Goal: Task Accomplishment & Management: Use online tool/utility

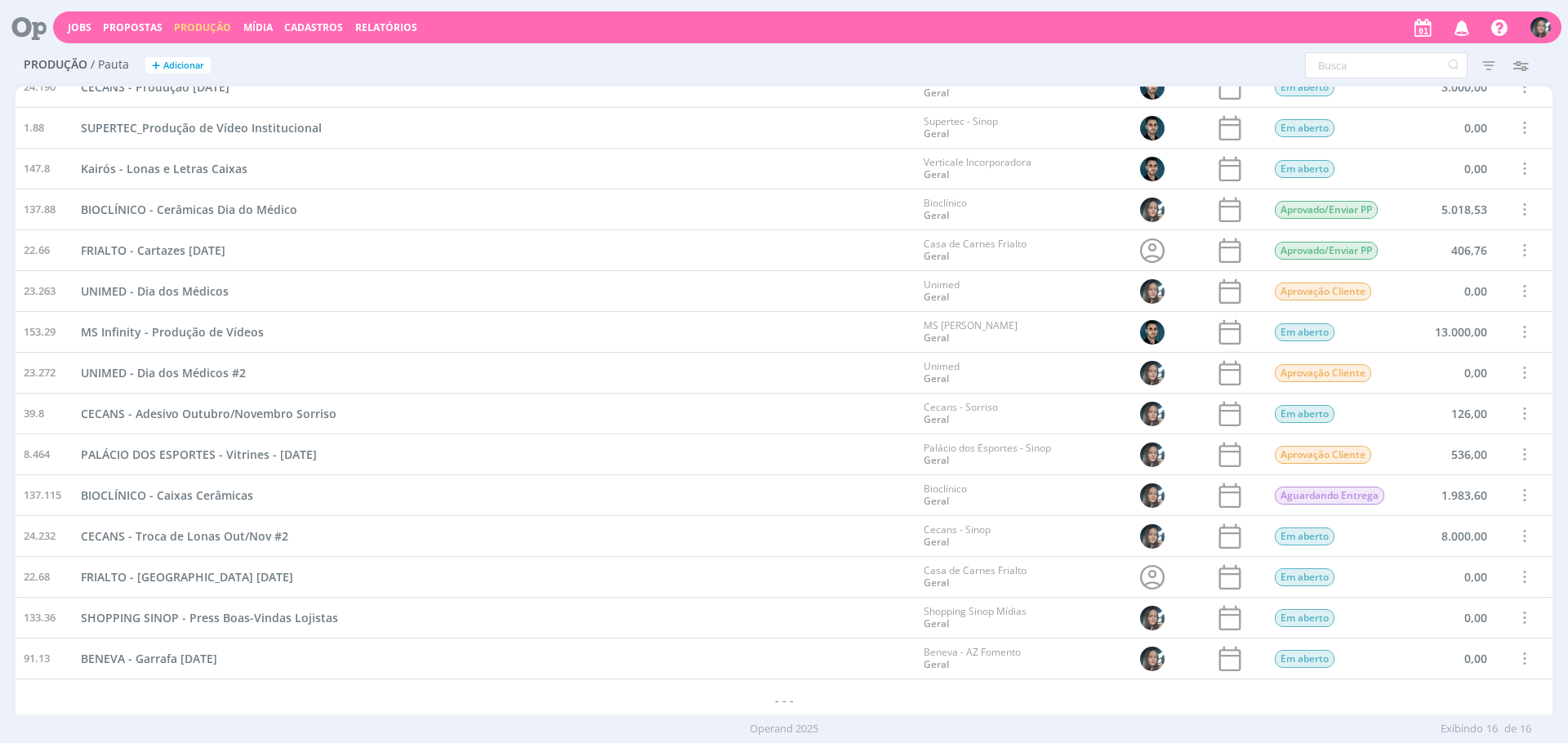
scroll to position [62, 0]
click at [158, 60] on span "+" at bounding box center [156, 66] width 8 height 17
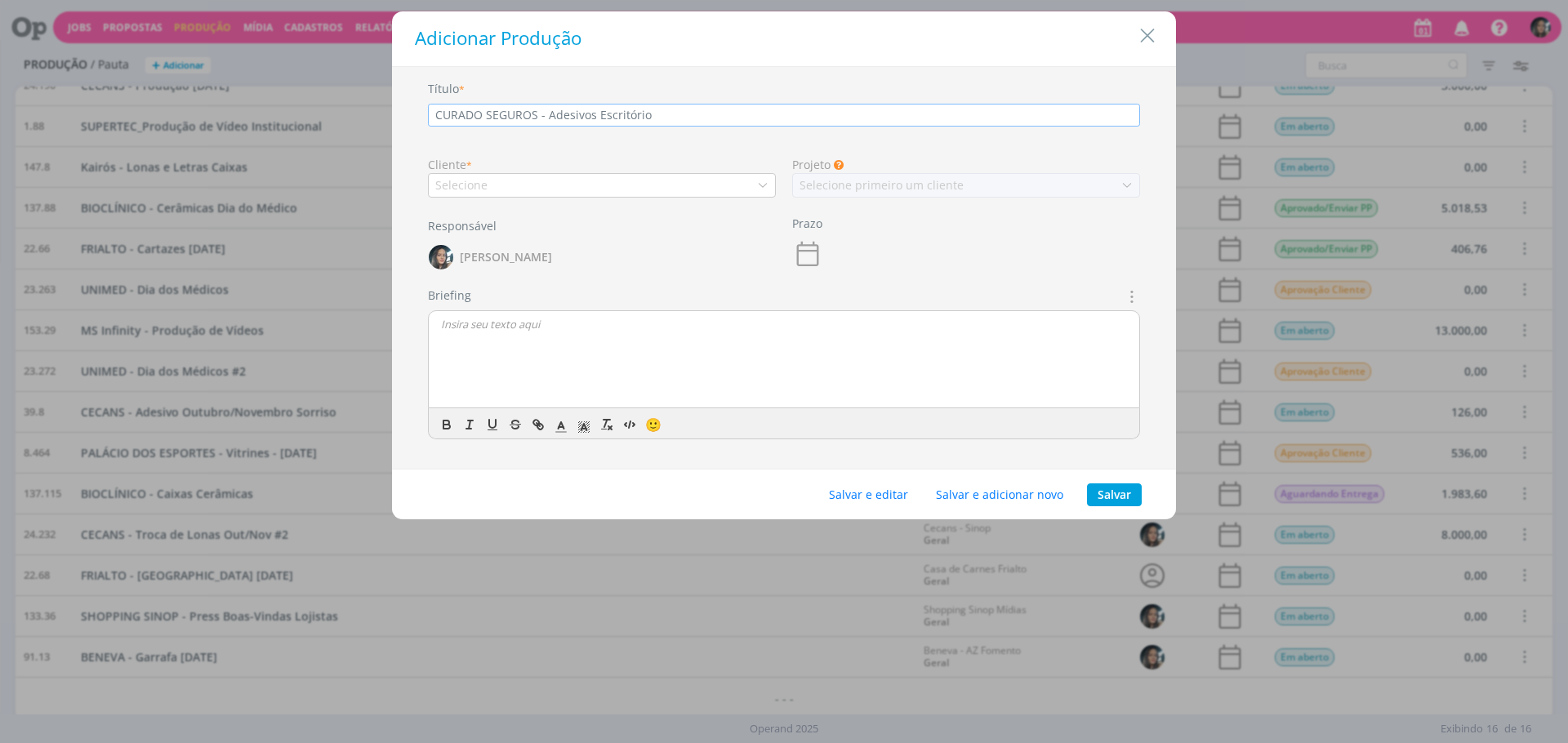
type input "CURADO SEGUROS - Adesivos Escritório"
click at [597, 190] on div "Selecione" at bounding box center [602, 186] width 348 height 25
type input "r"
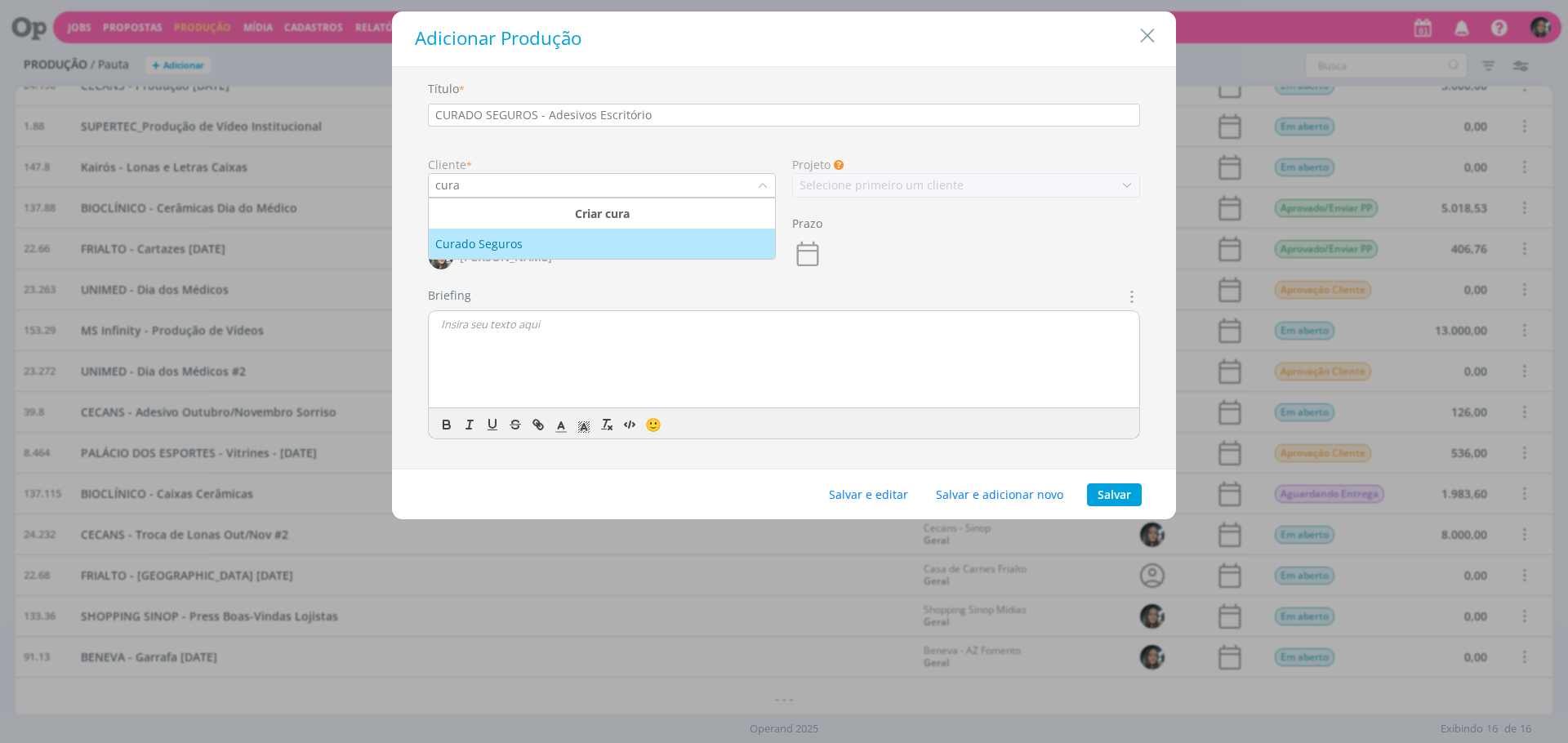
type input "cura"
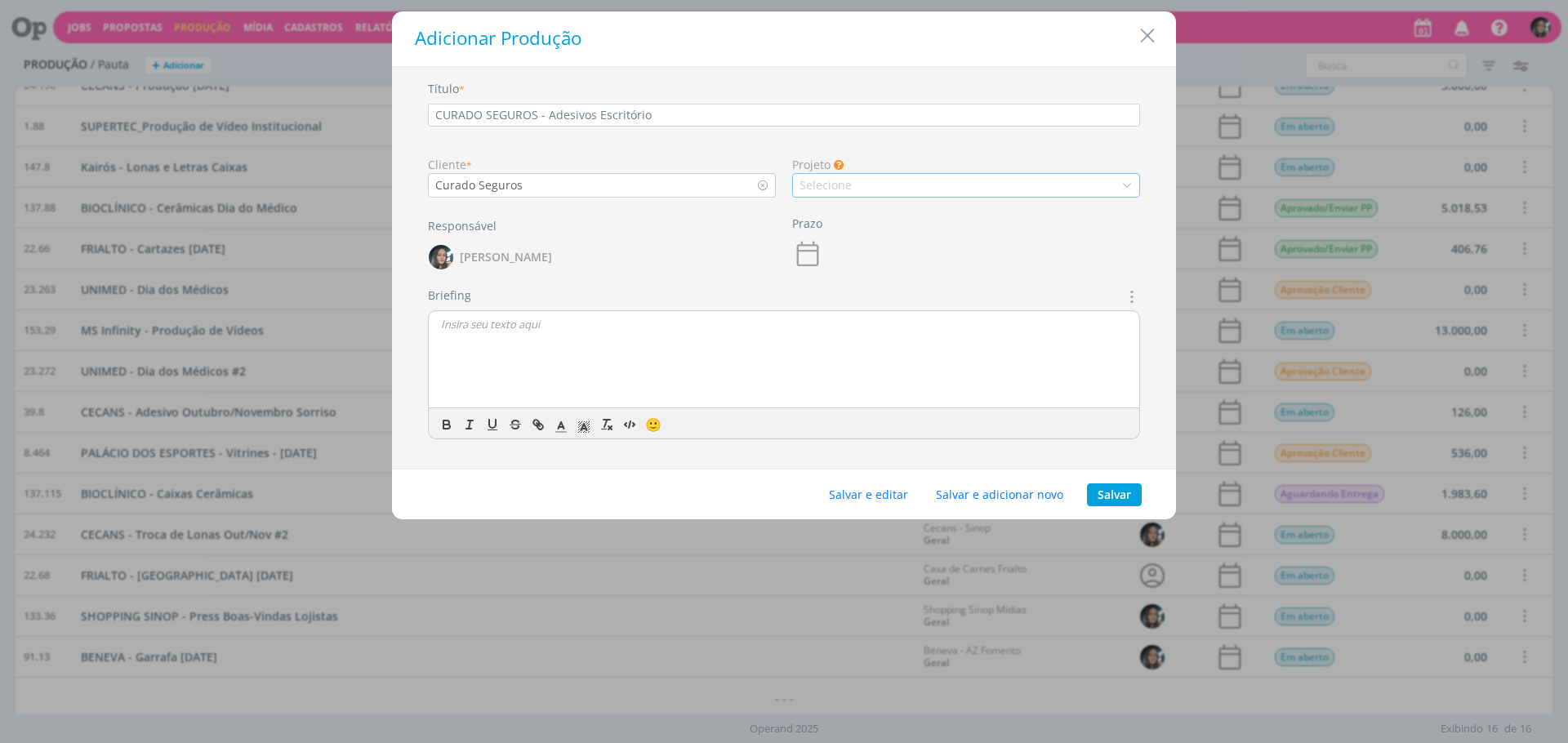
click at [842, 187] on div "Selecione" at bounding box center [827, 185] width 56 height 17
click at [844, 213] on div "Geral" at bounding box center [966, 213] width 333 height 17
drag, startPoint x: 885, startPoint y: 496, endPoint x: 797, endPoint y: 641, distance: 169.6
click at [885, 496] on button "Salvar e editar" at bounding box center [869, 495] width 100 height 23
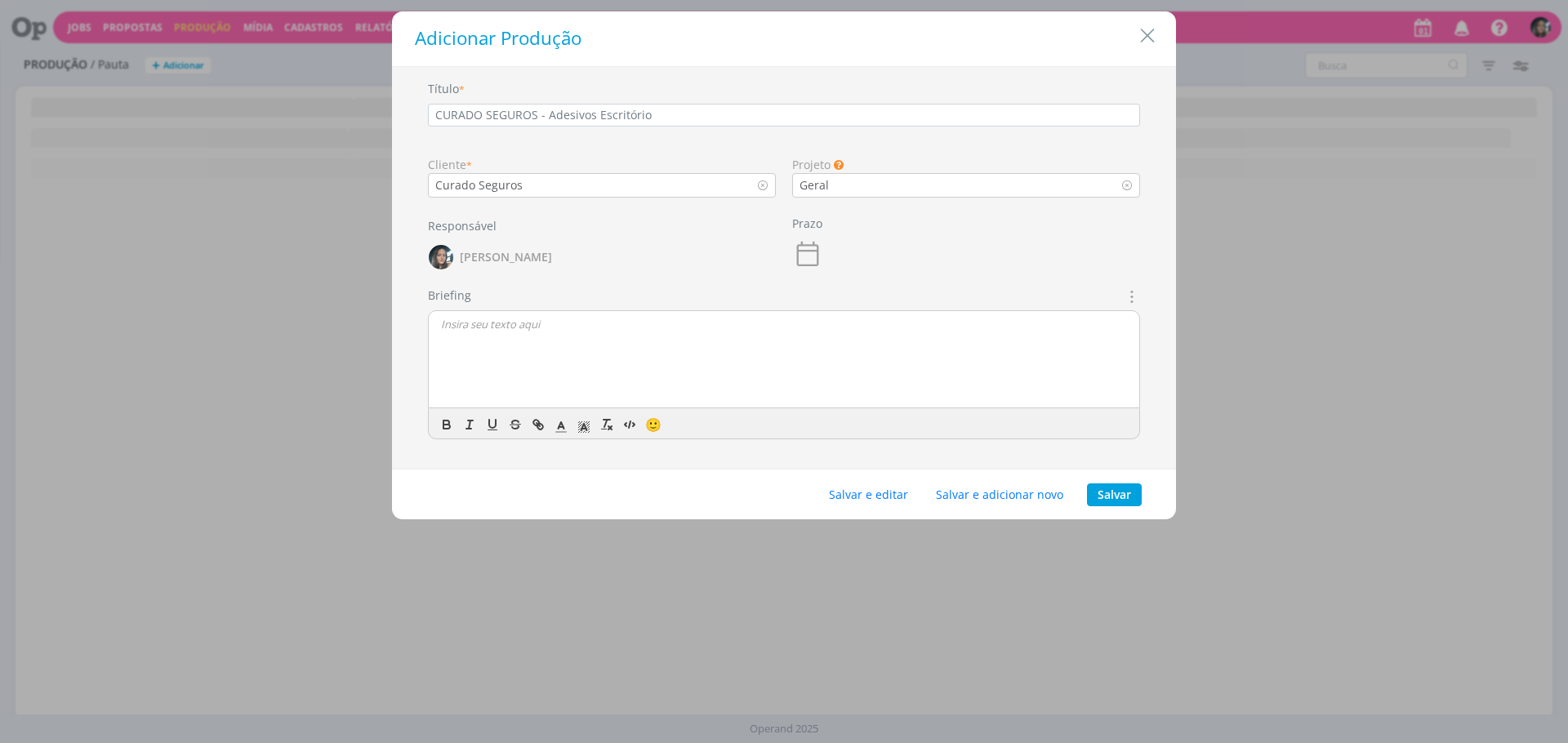
scroll to position [0, 0]
